Goal: Information Seeking & Learning: Find specific fact

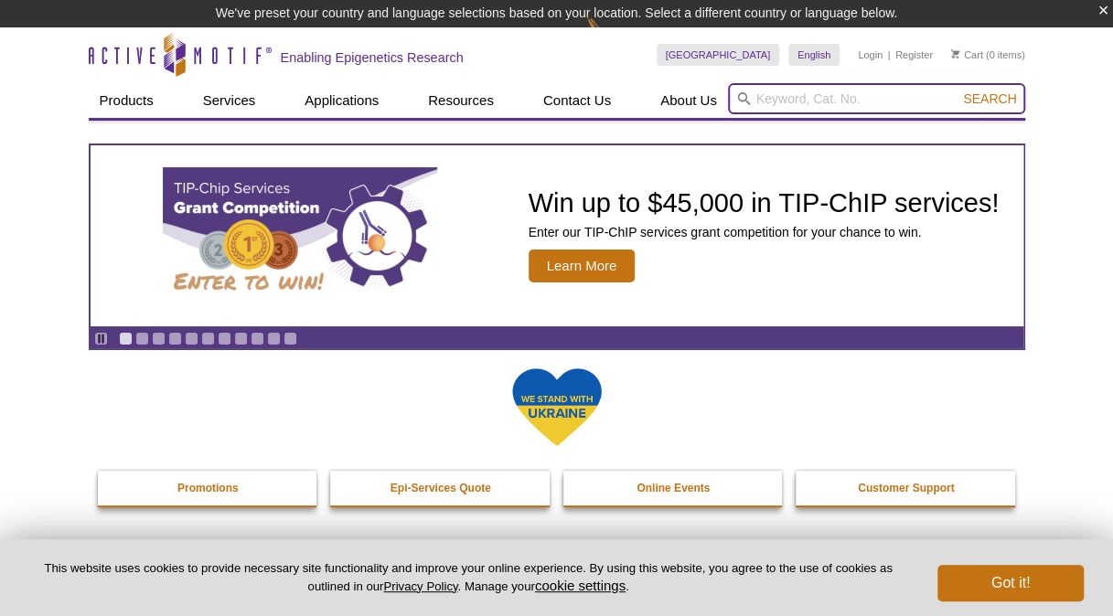
drag, startPoint x: 0, startPoint y: 0, endPoint x: 772, endPoint y: 94, distance: 777.3
click at [772, 94] on input "search" at bounding box center [876, 98] width 297 height 31
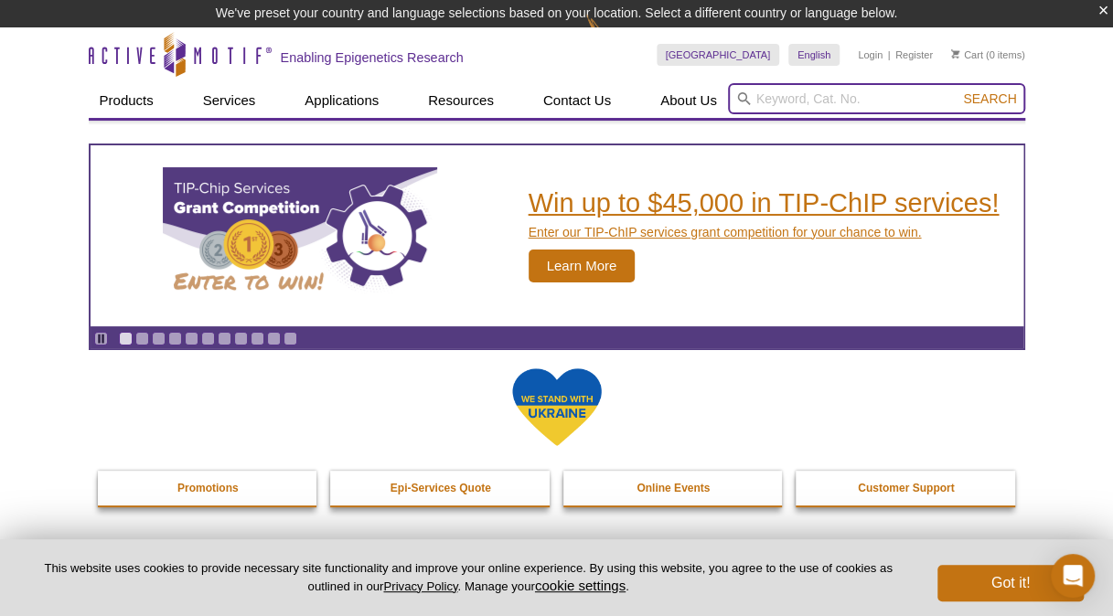
paste input "40969"
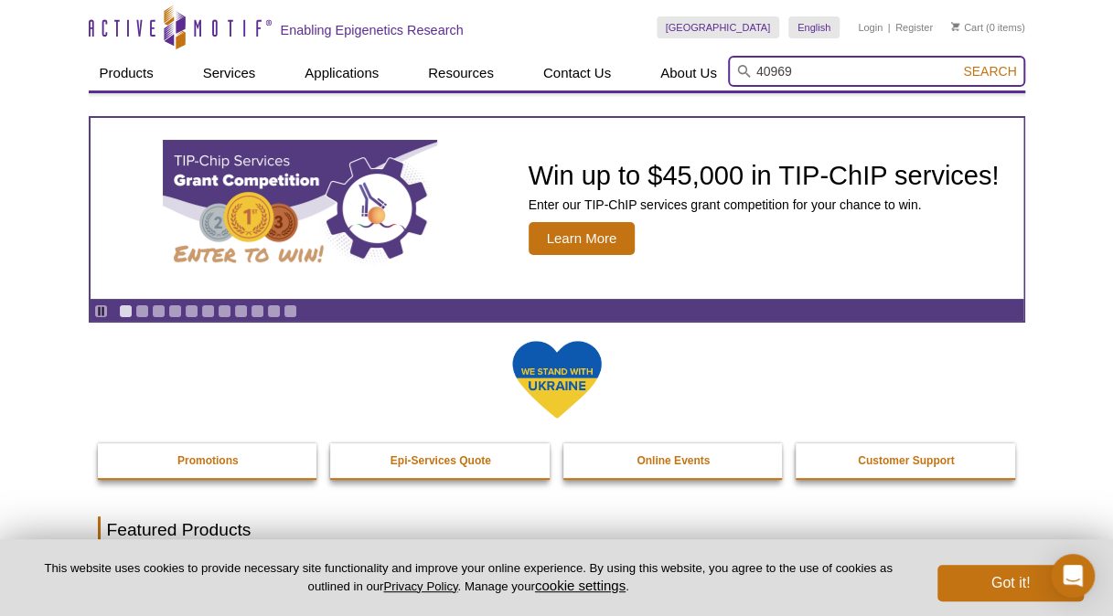
type input "40969"
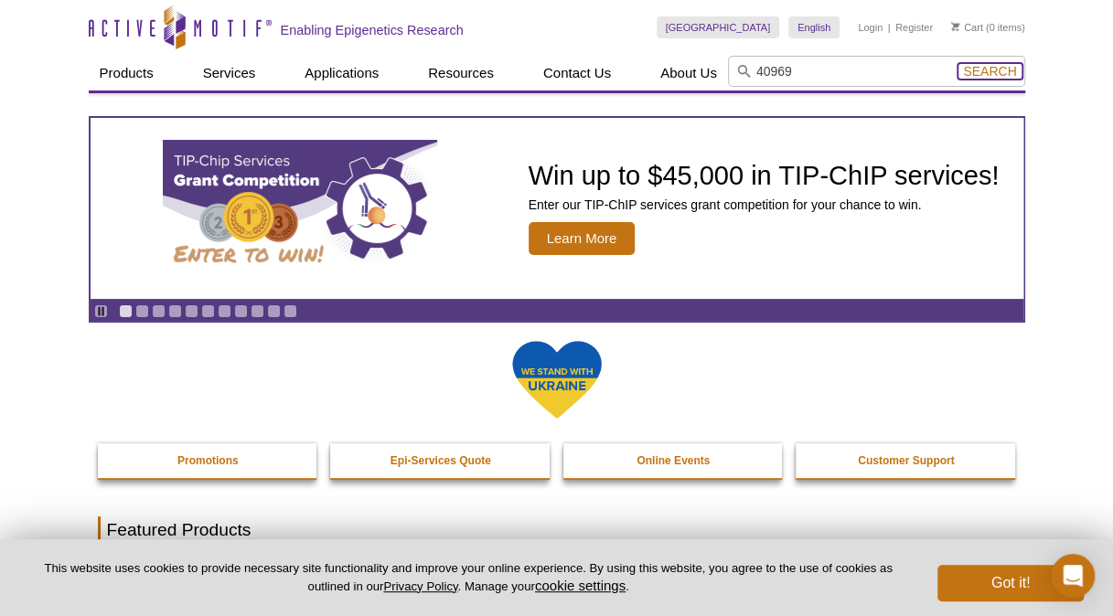
click at [980, 79] on button "Search" at bounding box center [989, 71] width 64 height 16
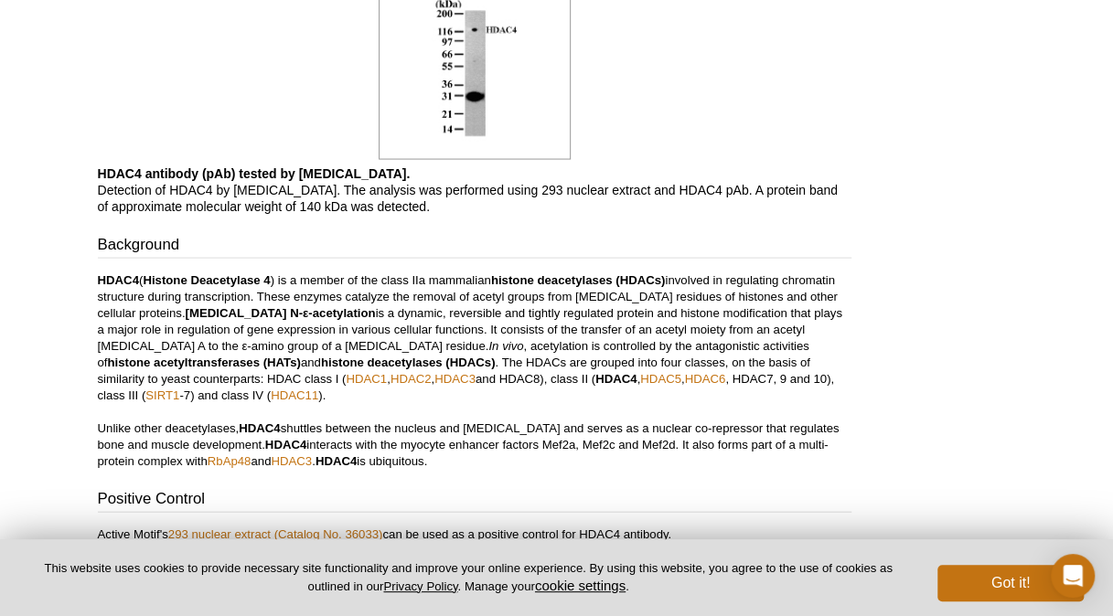
scroll to position [1424, 0]
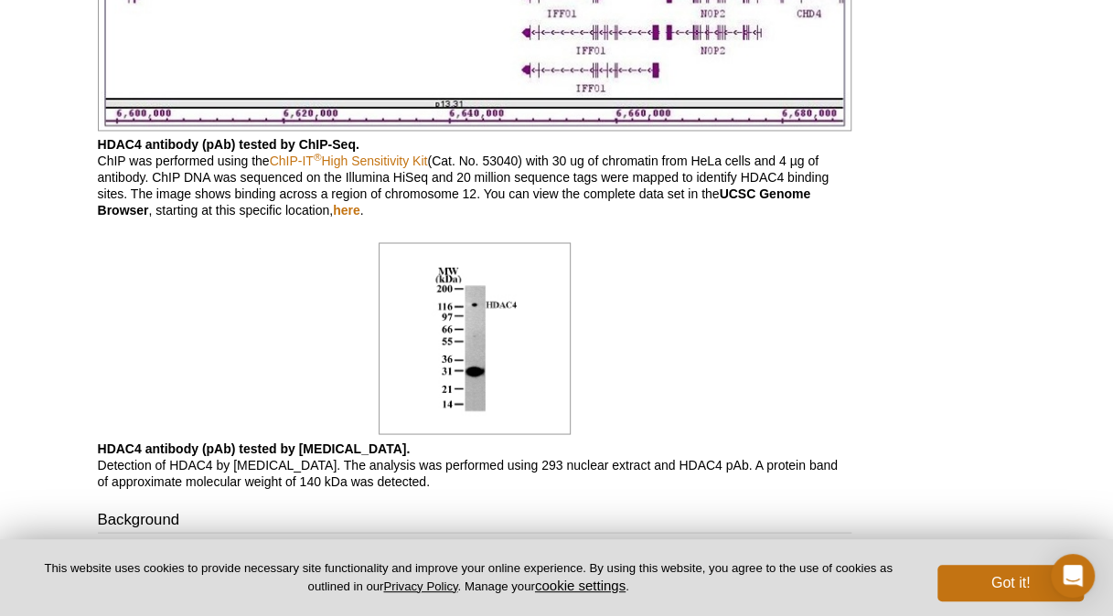
click at [295, 479] on p "HDAC4 antibody (pAb) tested by [MEDICAL_DATA]. Detection of HDAC4 by [MEDICAL_D…" at bounding box center [474, 464] width 753 height 49
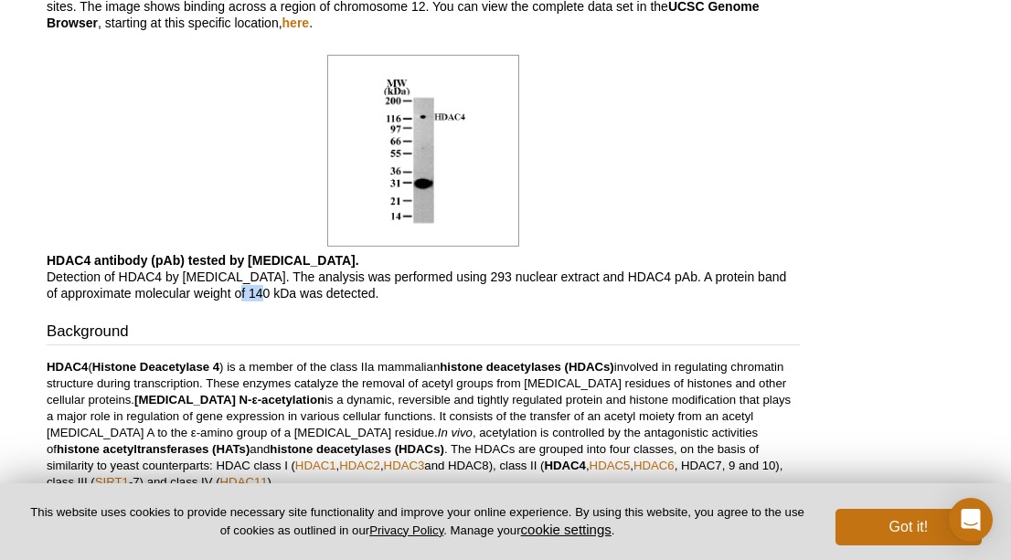
scroll to position [1516, 0]
